Goal: Find specific page/section: Find specific page/section

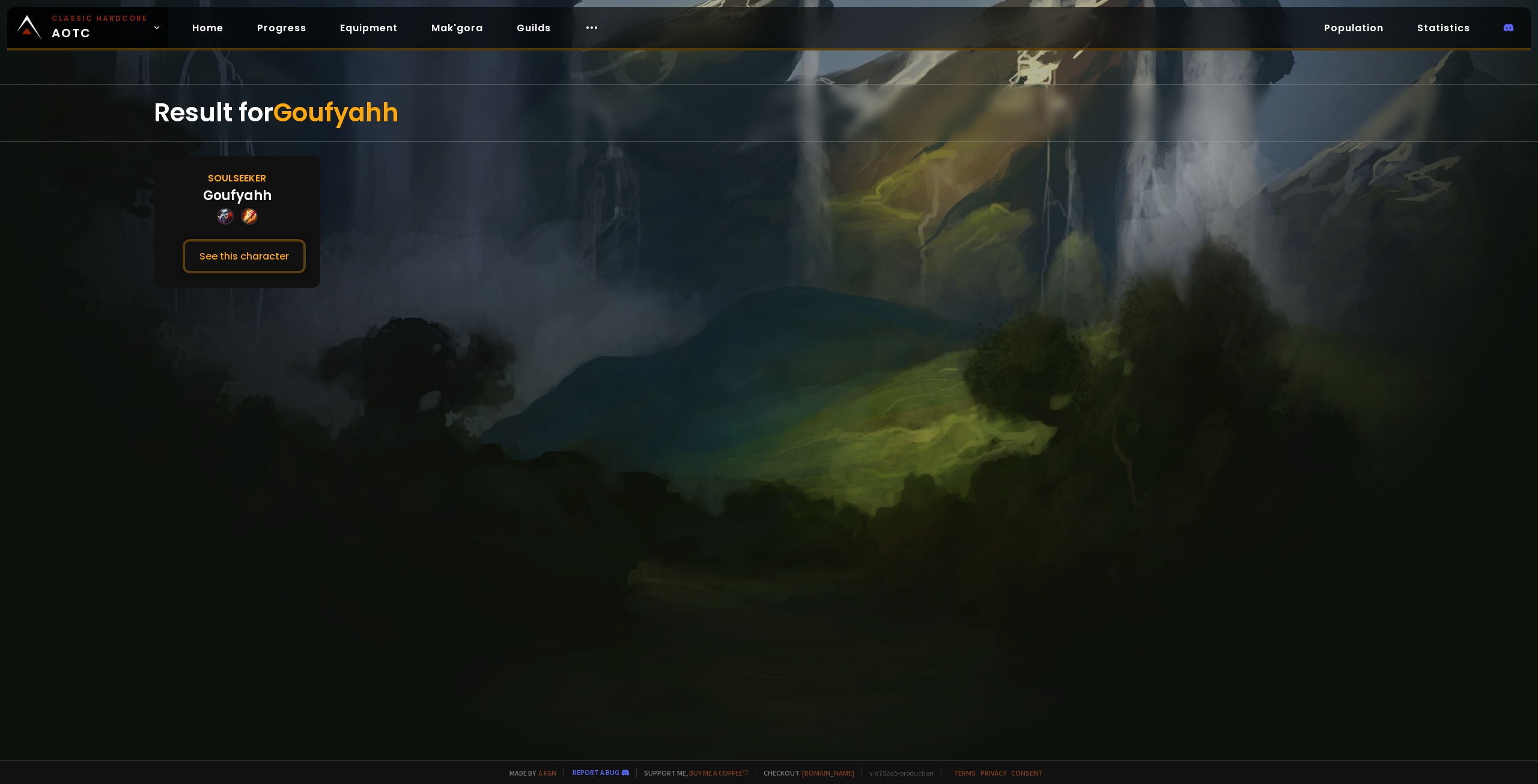
click at [258, 237] on div "Soulseeker Goufyahh See this character" at bounding box center [237, 222] width 166 height 131
click at [275, 246] on button "See this character" at bounding box center [244, 256] width 123 height 34
